Goal: Task Accomplishment & Management: Manage account settings

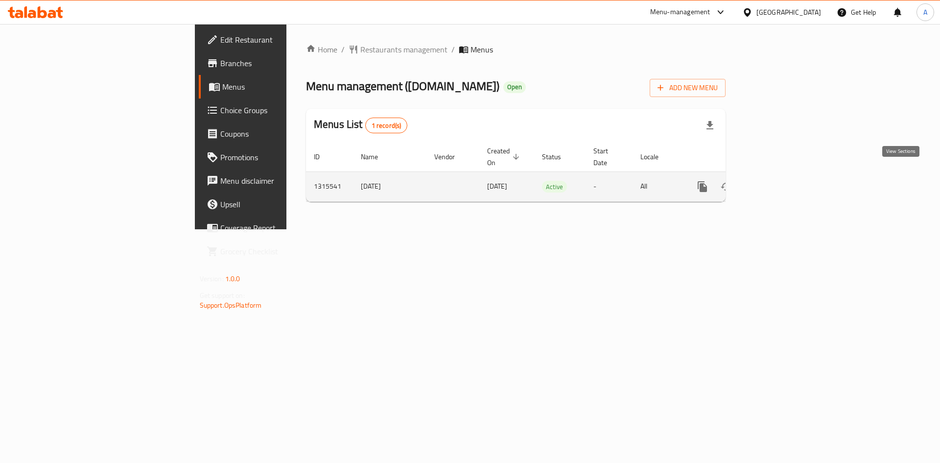
click at [778, 182] on icon "enhanced table" at bounding box center [773, 186] width 9 height 9
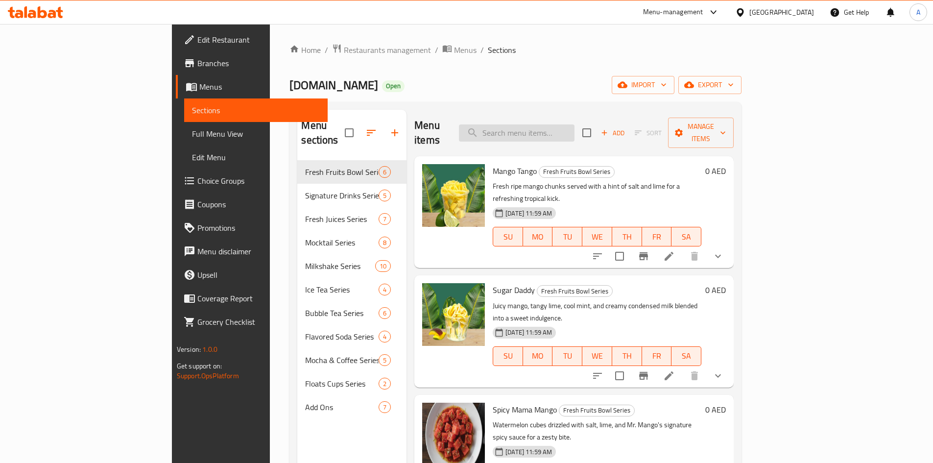
paste input "779556"
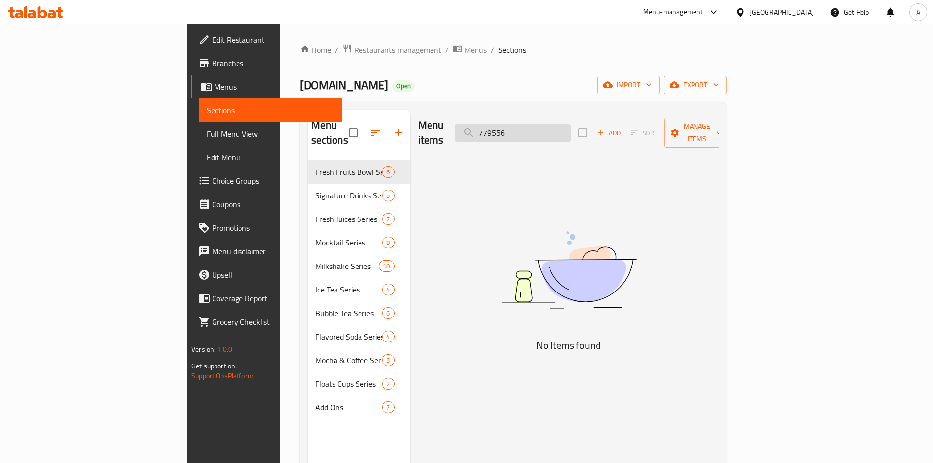
click at [571, 131] on input "779556" at bounding box center [513, 132] width 116 height 17
paste input "Pineapple Juice"
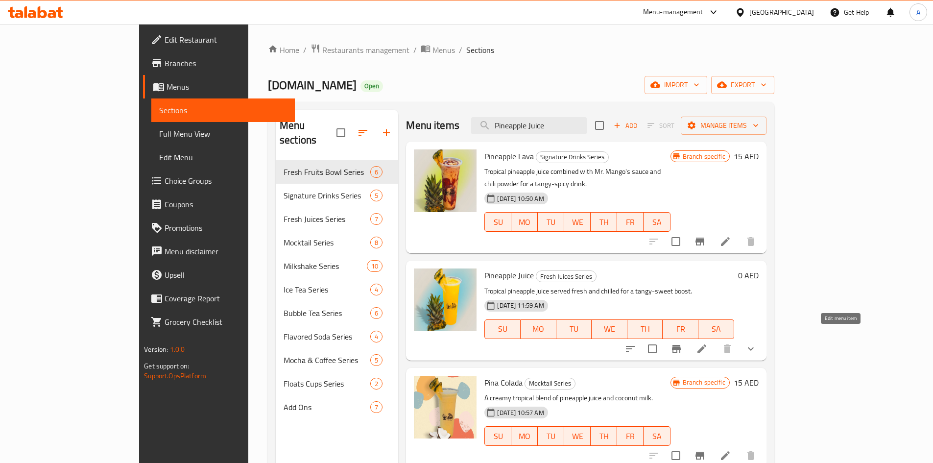
type input "Pineapple Juice"
click at [708, 343] on icon at bounding box center [702, 349] width 12 height 12
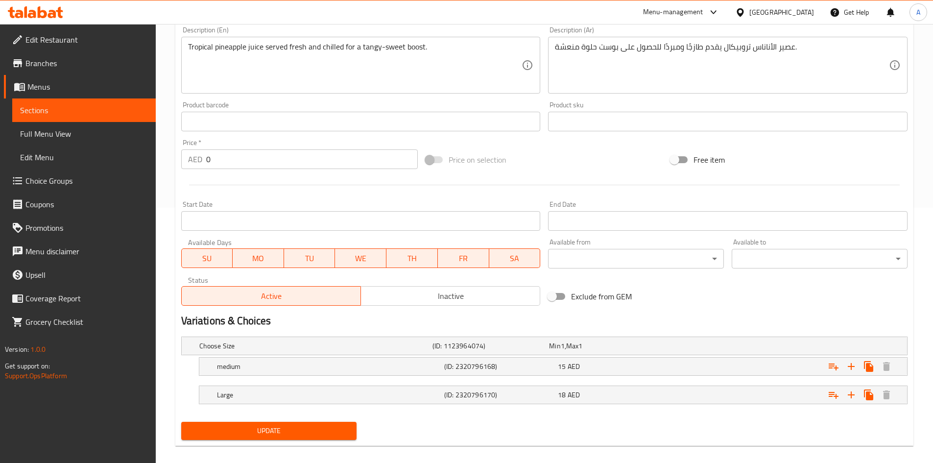
scroll to position [265, 0]
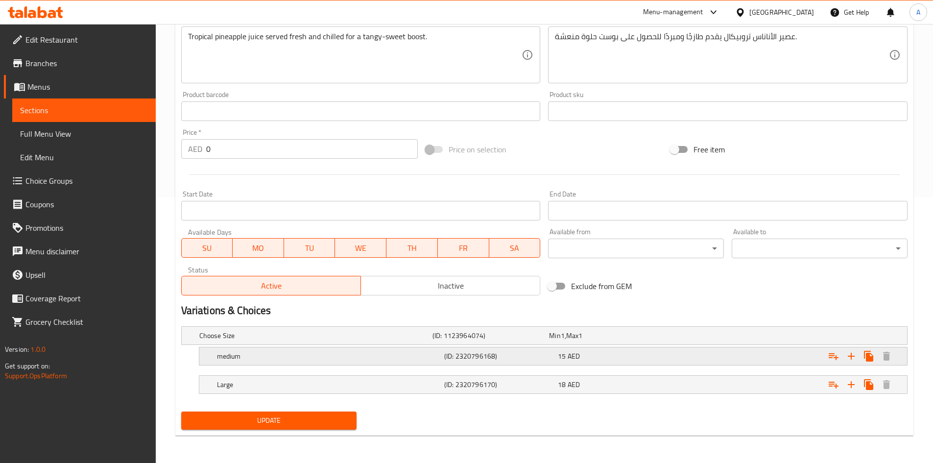
click at [515, 362] on div "(ID: 2320796168)" at bounding box center [499, 356] width 114 height 14
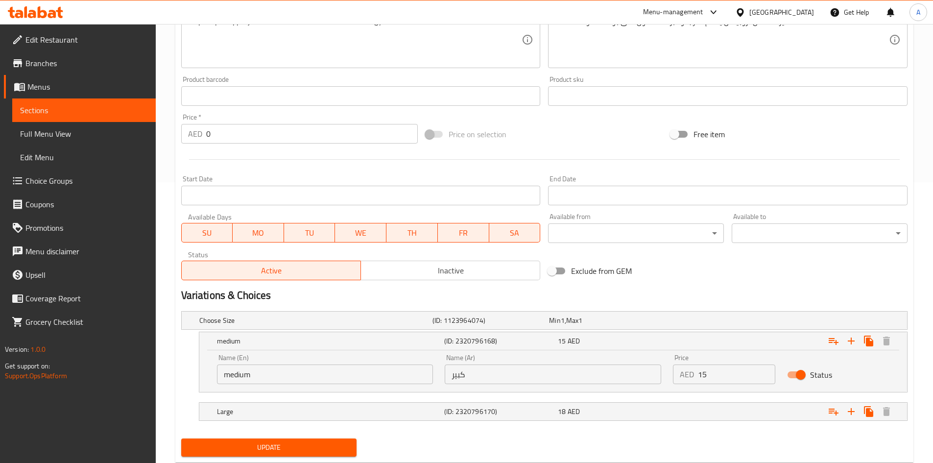
scroll to position [308, 0]
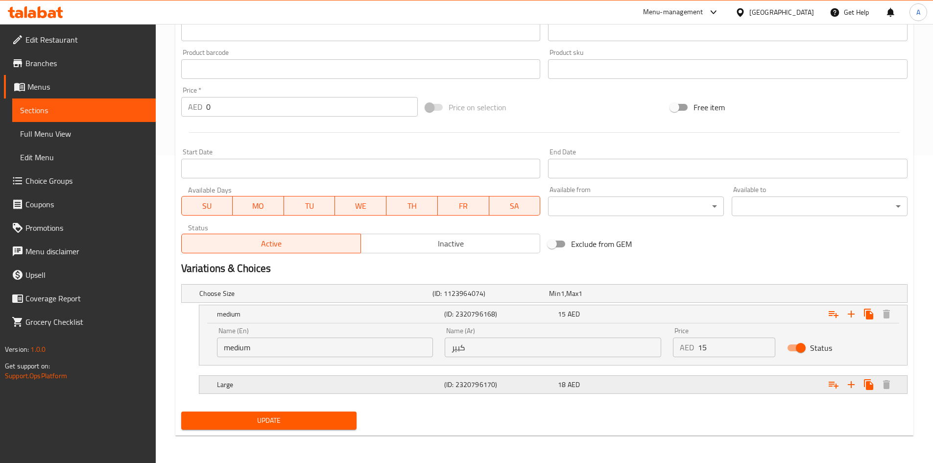
click at [505, 389] on div "(ID: 2320796170)" at bounding box center [499, 385] width 114 height 14
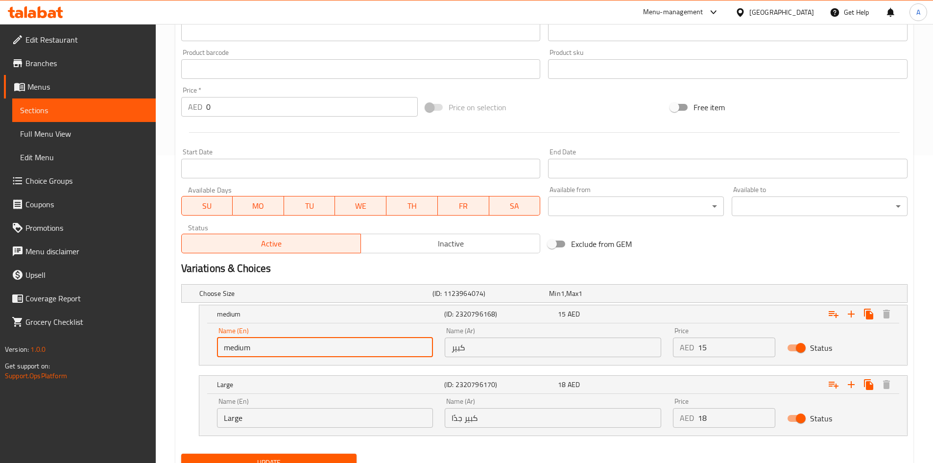
click at [341, 343] on input "medium" at bounding box center [325, 347] width 216 height 20
click at [328, 345] on input "mediumL" at bounding box center [325, 347] width 216 height 20
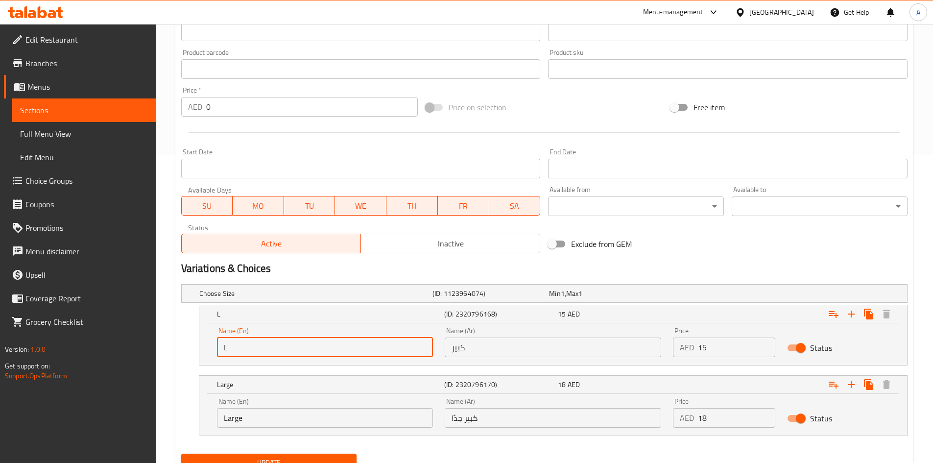
type input "Large"
click at [298, 412] on input "Large" at bounding box center [325, 418] width 216 height 20
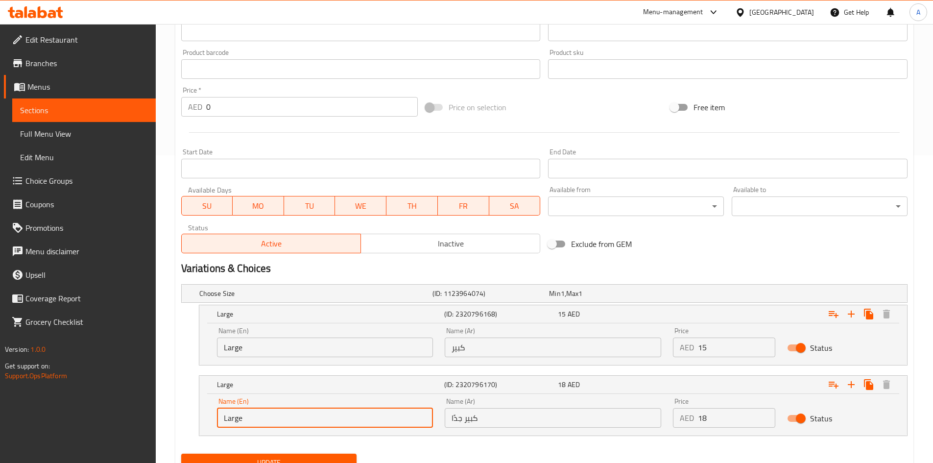
click at [298, 412] on input "Large" at bounding box center [325, 418] width 216 height 20
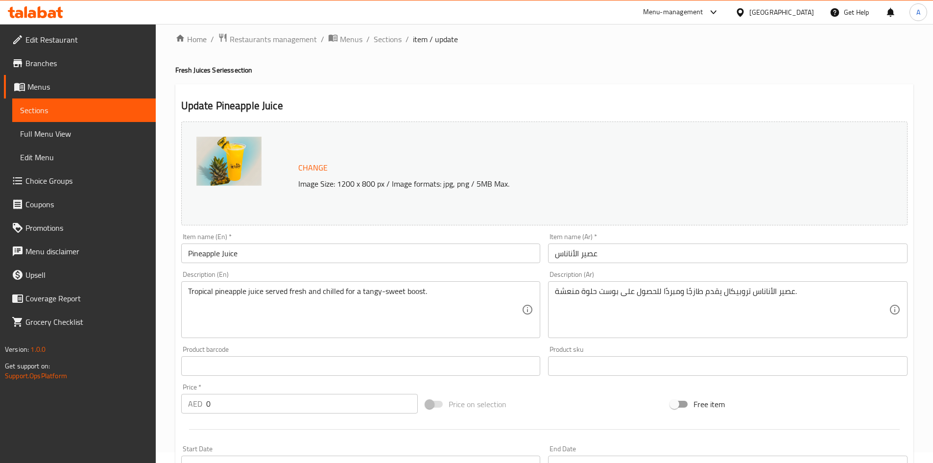
scroll to position [0, 0]
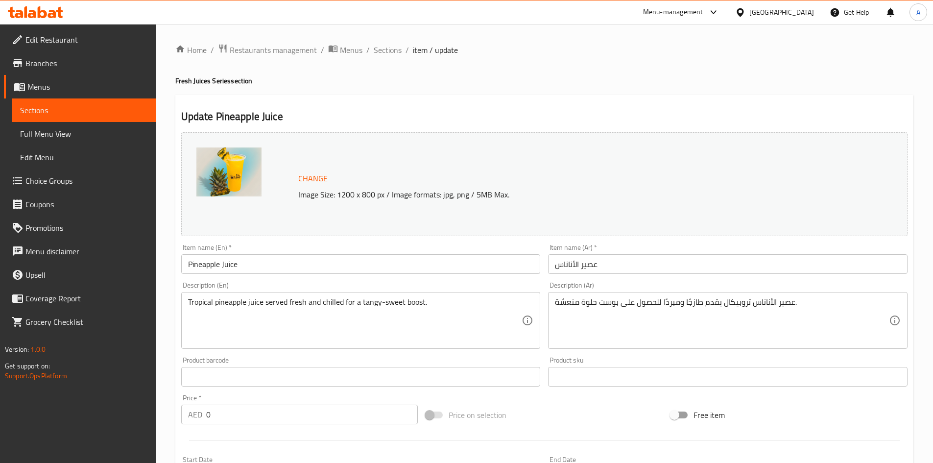
type input "Very Large"
click at [584, 72] on div "Home / Restaurants management / Menus / Sections / item / update Fresh Juices S…" at bounding box center [544, 418] width 738 height 749
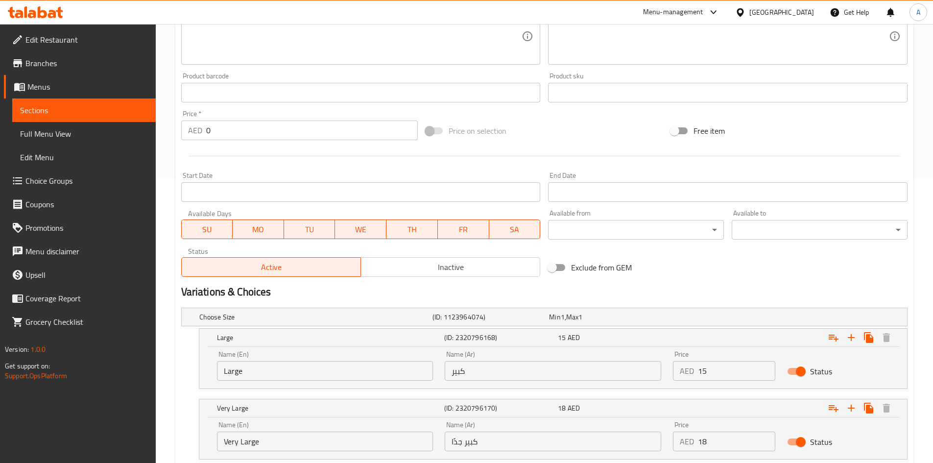
scroll to position [350, 0]
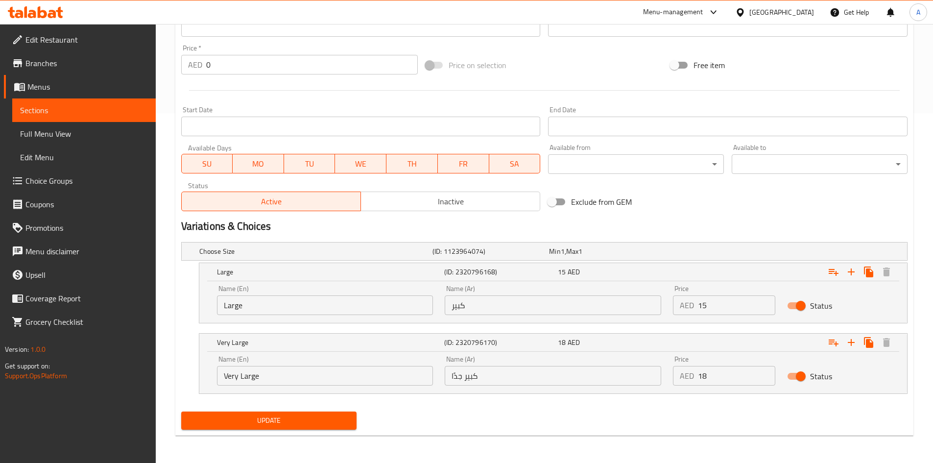
click at [347, 422] on span "Update" at bounding box center [269, 420] width 160 height 12
